Goal: Information Seeking & Learning: Check status

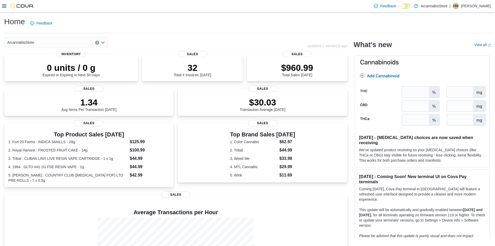
click at [6, 8] on div at bounding box center [18, 5] width 32 height 5
click at [4, 8] on icon at bounding box center [4, 5] width 4 height 3
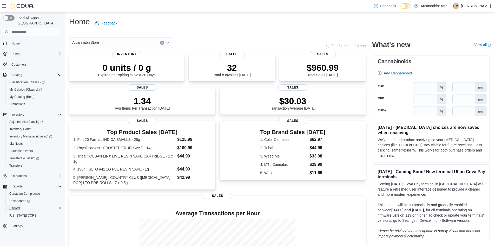
click at [18, 206] on span "Reports" at bounding box center [14, 208] width 11 height 4
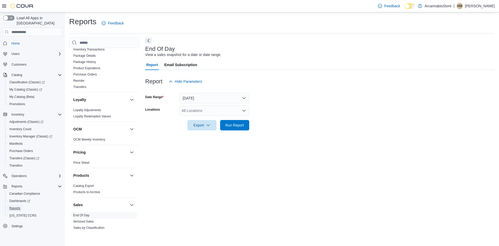
scroll to position [317, 0]
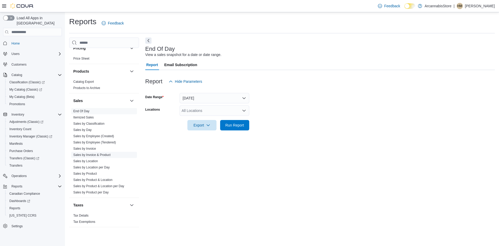
click at [93, 154] on link "Sales by Invoice & Product" at bounding box center [91, 155] width 37 height 4
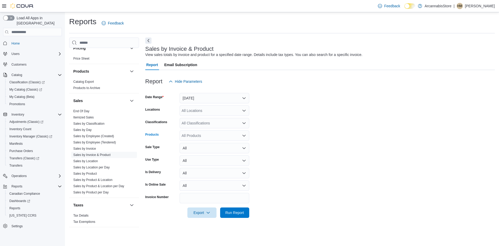
click at [207, 135] on div "All Products" at bounding box center [215, 135] width 70 height 10
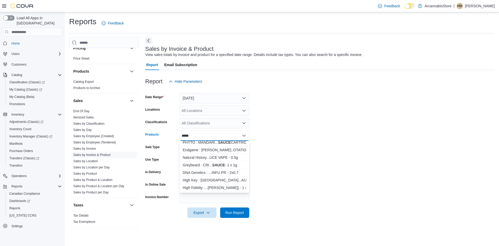
scroll to position [78, 0]
type input "*****"
click at [217, 185] on div "Sauce Rosin Lab...IDGE - 1 x 0.5g" at bounding box center [214, 186] width 63 height 5
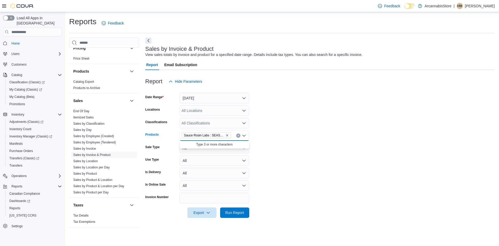
scroll to position [0, 0]
click at [228, 135] on icon "Remove Sauce Rosin Labs : SEASONAL GAS LIVE ROSIN CARTRIDGE - 1 x 0.5g from sel…" at bounding box center [227, 135] width 3 height 3
click at [221, 97] on button "Yesterday" at bounding box center [215, 98] width 70 height 10
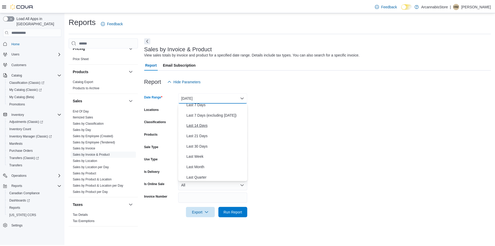
scroll to position [26, 0]
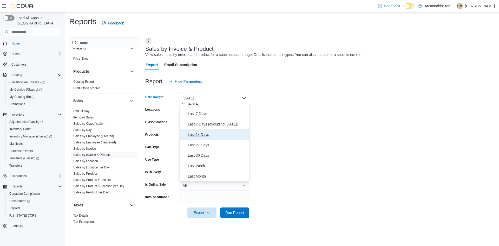
click at [209, 135] on span "Last 14 Days" at bounding box center [217, 134] width 59 height 6
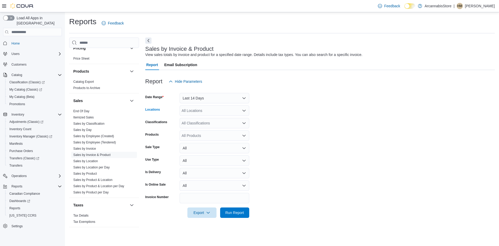
click at [209, 111] on div "All Locations" at bounding box center [215, 110] width 70 height 10
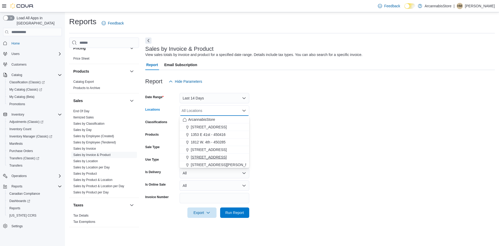
click at [217, 157] on span "[STREET_ADDRESS]" at bounding box center [209, 156] width 36 height 5
click at [330, 128] on form "Date Range Last 14 Days Locations 2267 Kingsway - 450548 Combo box. Selected. 2…" at bounding box center [320, 152] width 350 height 131
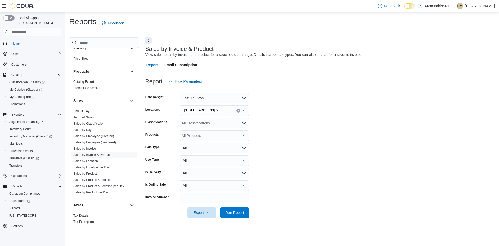
click at [211, 135] on div "All Products" at bounding box center [215, 135] width 70 height 10
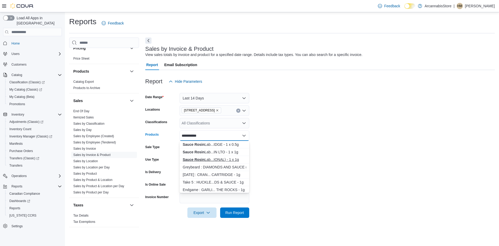
type input "**********"
click at [222, 157] on div "Sauce Rosin Lab...IONAL) - 1 x 1g" at bounding box center [214, 159] width 63 height 5
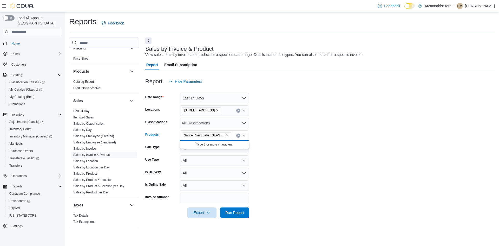
click at [301, 140] on form "Date Range Last 14 Days Locations 2267 Kingsway - 450548 Classifications All Cl…" at bounding box center [320, 152] width 350 height 131
click at [240, 212] on span "Run Report" at bounding box center [234, 211] width 19 height 5
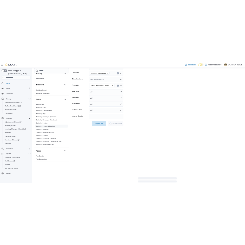
scroll to position [78, 0]
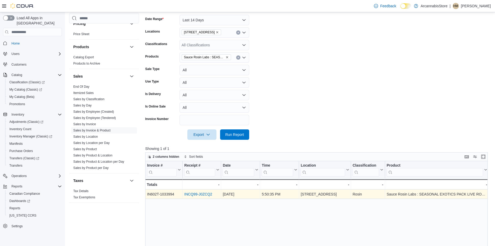
click at [198, 196] on link "INCQ99-J0ZCQ2" at bounding box center [198, 194] width 28 height 4
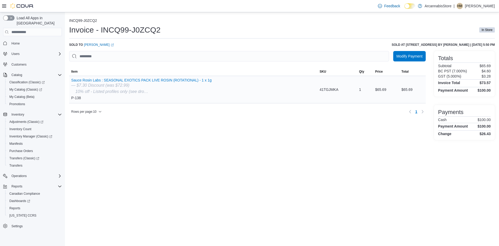
click at [124, 86] on div "— $7.30 Discount (was $72.99)" at bounding box center [141, 85] width 140 height 6
drag, startPoint x: 148, startPoint y: 79, endPoint x: 119, endPoint y: 75, distance: 29.4
click at [119, 75] on span "Item" at bounding box center [193, 71] width 248 height 8
click at [131, 80] on button "Sauce Rosin Labs : SEASONAL EXOTICS PACK LIVE ROSIN (ROTATIONAL) - 1 x 1g" at bounding box center [141, 80] width 140 height 4
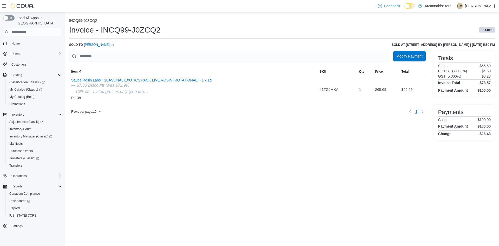
click at [265, 133] on div "Modify Payment Sorting MemoryTable from EuiInMemoryTable; Page 1 of 1. Item SKU…" at bounding box center [247, 95] width 357 height 89
click at [25, 120] on span "Adjustments (Classic)" at bounding box center [26, 122] width 34 height 4
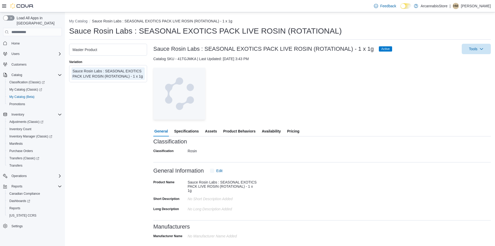
click at [278, 134] on span "Availability" at bounding box center [271, 131] width 19 height 10
